Goal: Obtain resource: Download file/media

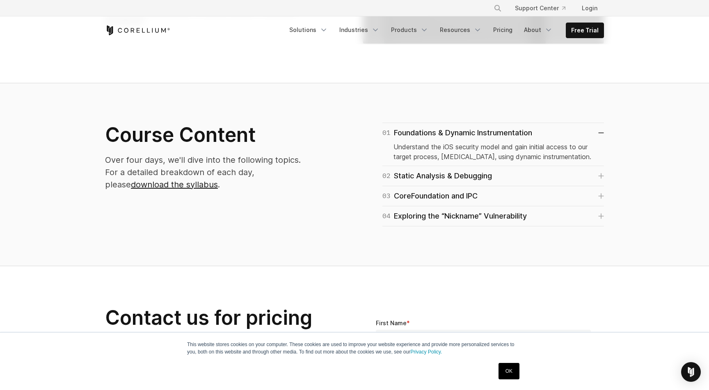
scroll to position [436, 0]
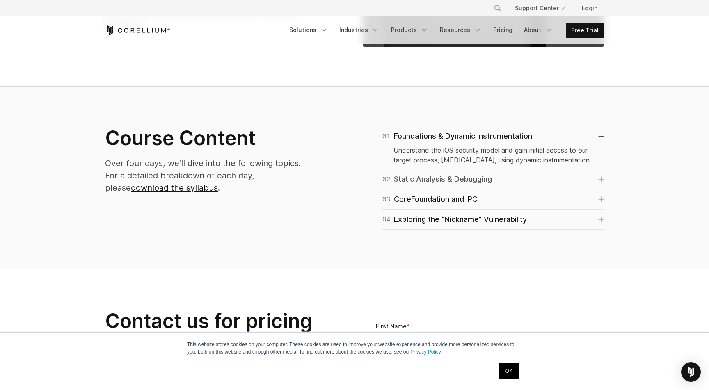
click at [450, 181] on div "02 Static Analysis & Debugging" at bounding box center [438, 179] width 110 height 11
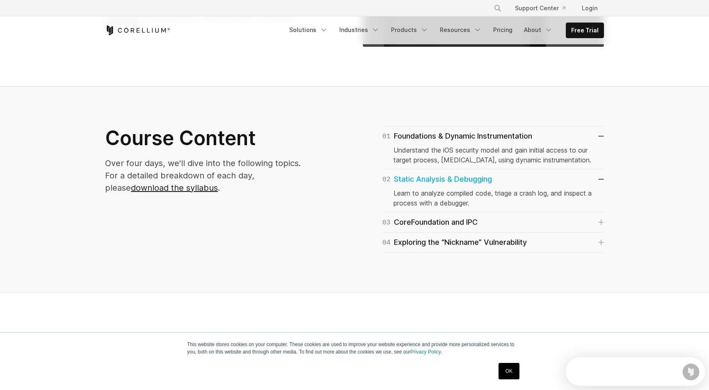
scroll to position [0, 0]
click at [452, 217] on div "03 CoreFoundation and IPC" at bounding box center [430, 222] width 95 height 11
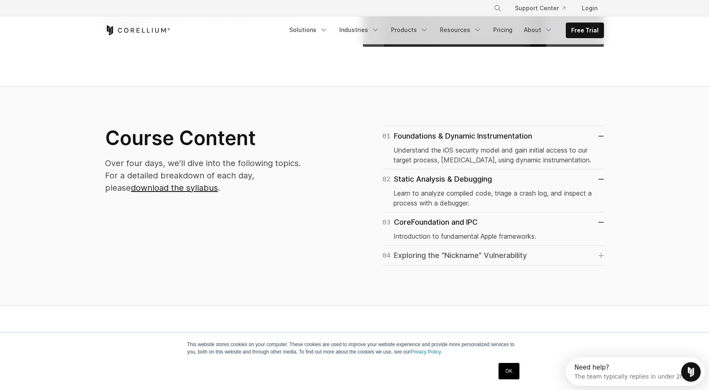
click at [457, 250] on div "04 Exploring the “Nickname” Vulnerability" at bounding box center [455, 255] width 145 height 11
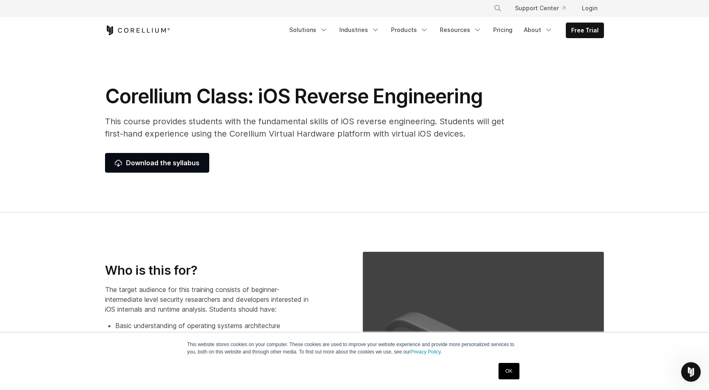
click at [162, 182] on section "Corellium Class: iOS Reverse Engineering This course provides students with the…" at bounding box center [354, 129] width 709 height 168
click at [161, 171] on link "Download the syllabus" at bounding box center [157, 163] width 104 height 20
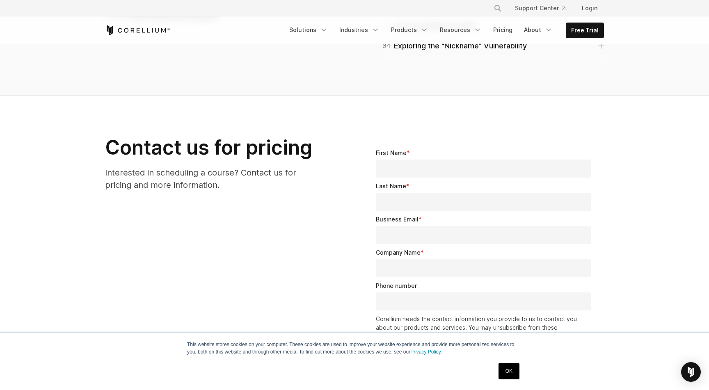
scroll to position [594, 0]
